Goal: Task Accomplishment & Management: Use online tool/utility

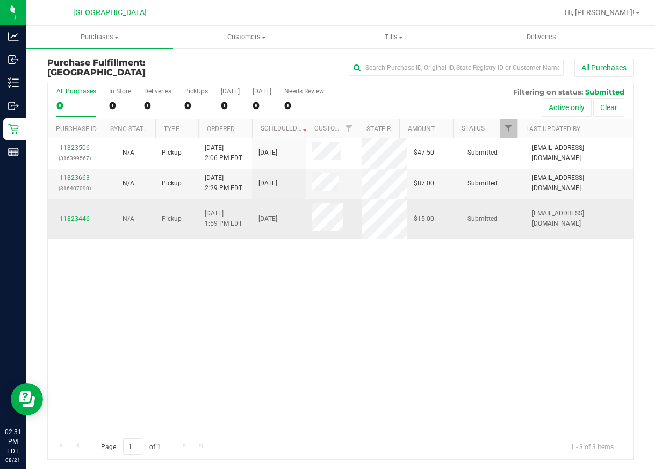
click at [84, 216] on link "11823446" at bounding box center [75, 219] width 30 height 8
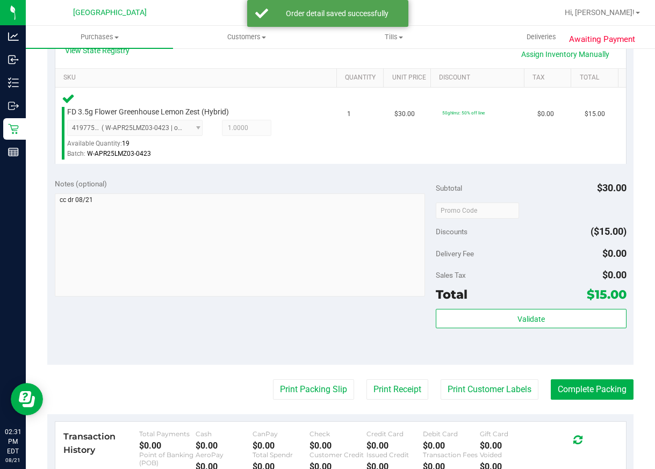
scroll to position [269, 0]
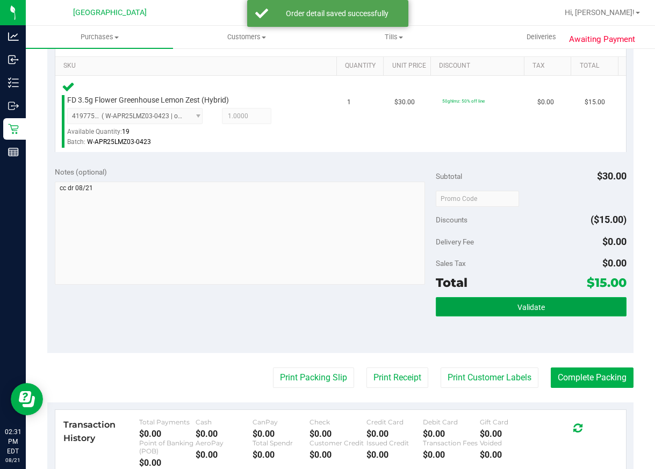
click at [525, 316] on button "Validate" at bounding box center [531, 306] width 191 height 19
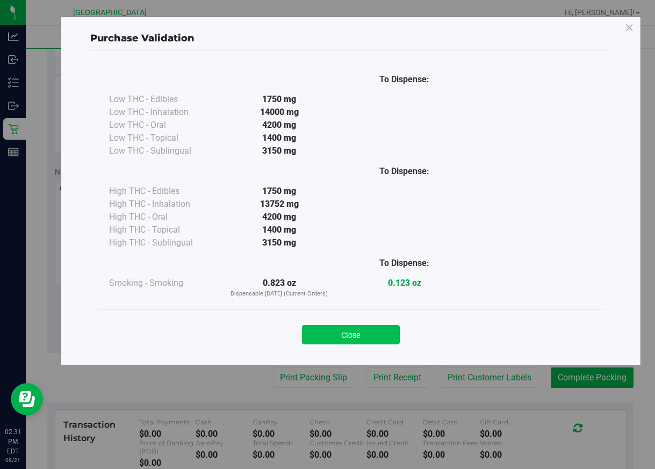
click at [352, 335] on button "Close" at bounding box center [351, 334] width 98 height 19
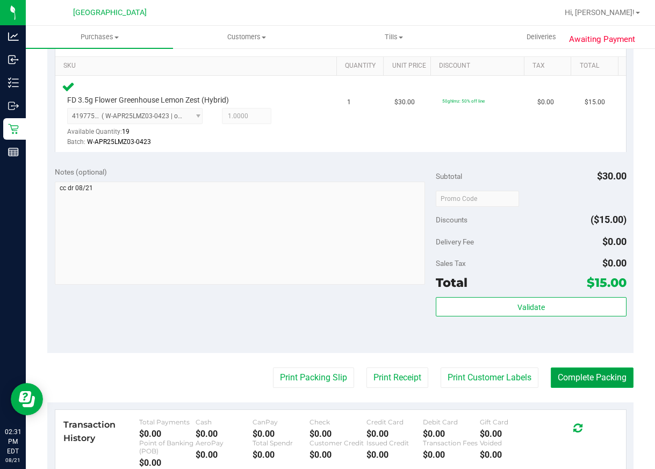
click at [581, 372] on button "Complete Packing" at bounding box center [592, 377] width 83 height 20
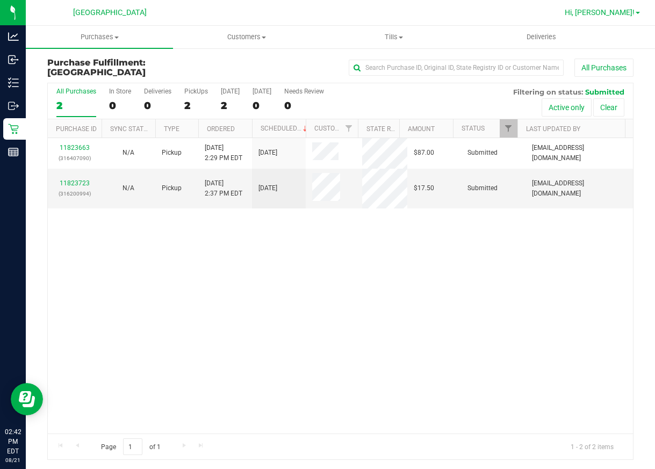
click at [624, 16] on span "Hi, [PERSON_NAME]!" at bounding box center [600, 12] width 70 height 9
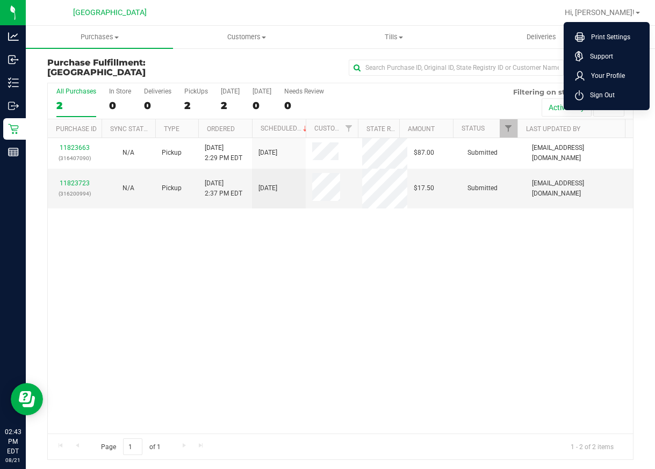
click at [607, 90] on span "Sign Out" at bounding box center [598, 95] width 31 height 11
